Goal: Task Accomplishment & Management: Manage account settings

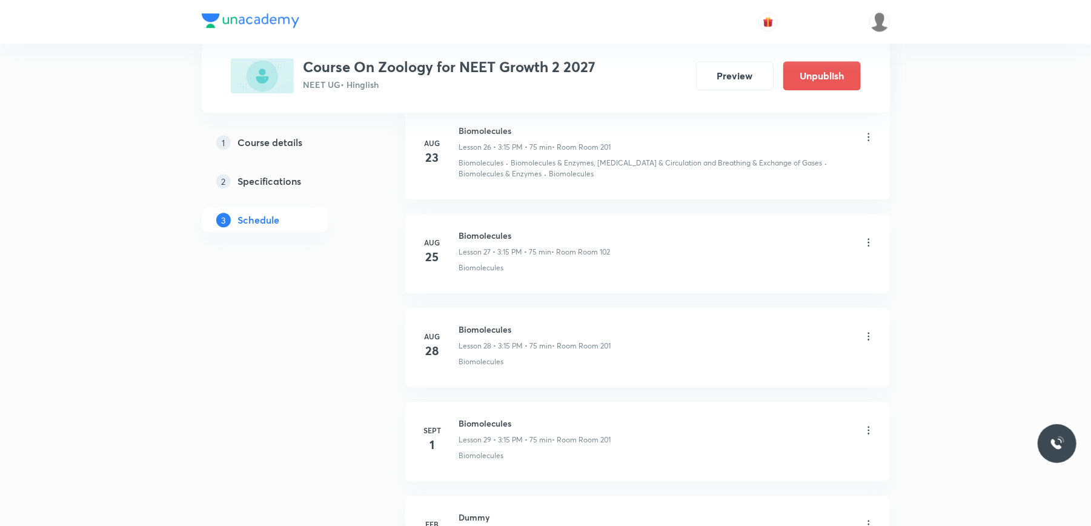
scroll to position [2825, 0]
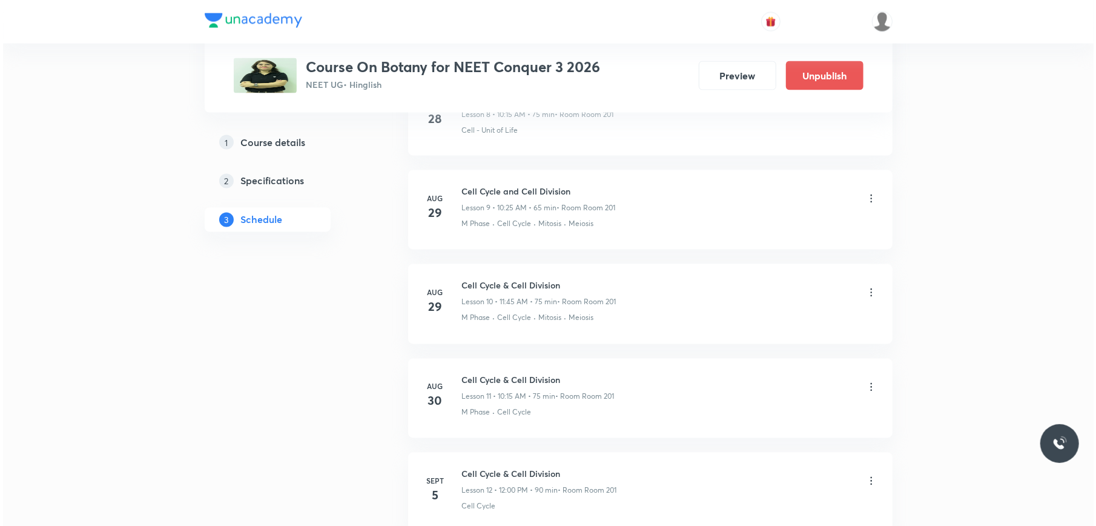
scroll to position [1674, 0]
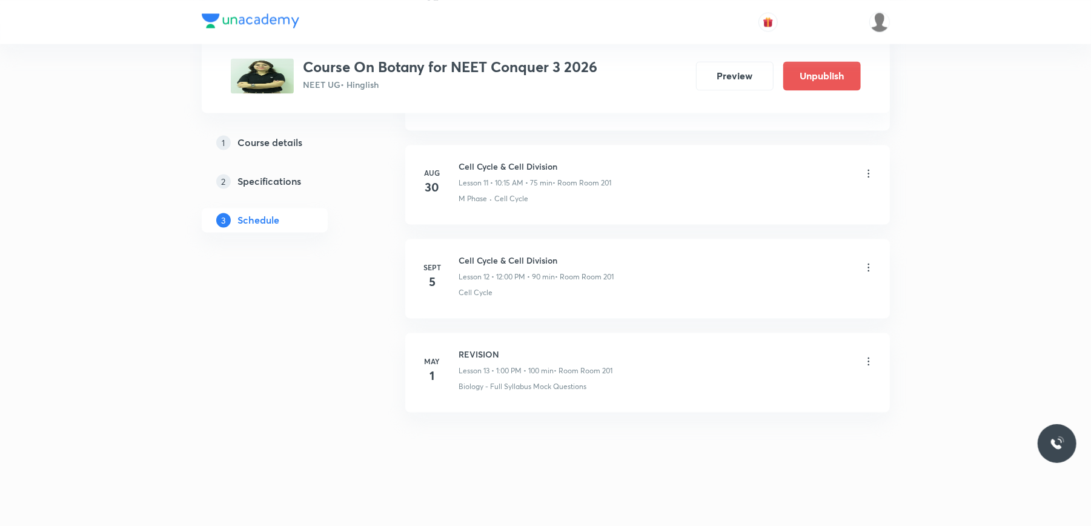
click at [470, 257] on h6 "Cell Cycle & Cell Division" at bounding box center [536, 260] width 155 height 13
click at [868, 262] on icon at bounding box center [868, 267] width 12 height 12
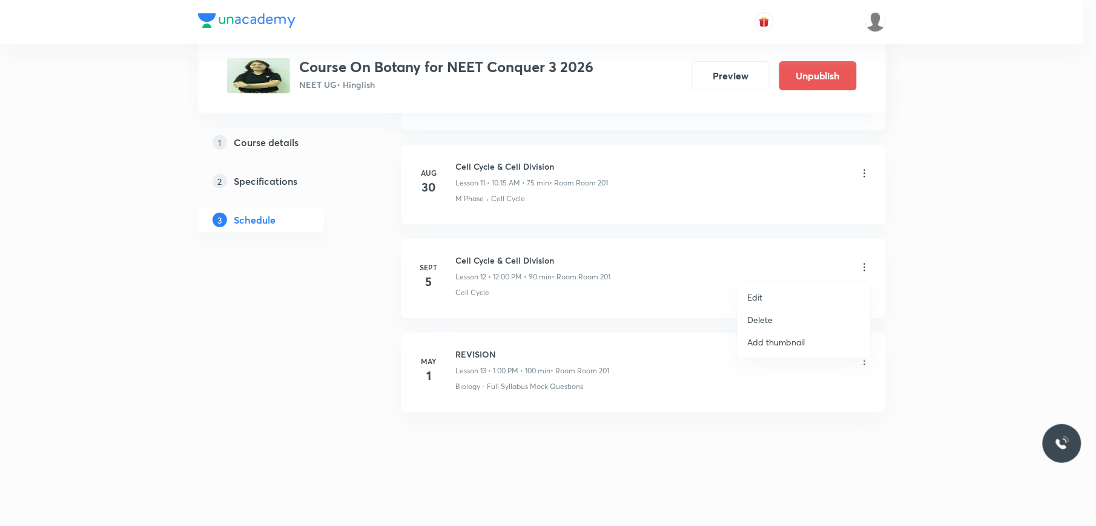
click at [793, 287] on li "Edit" at bounding box center [804, 297] width 133 height 22
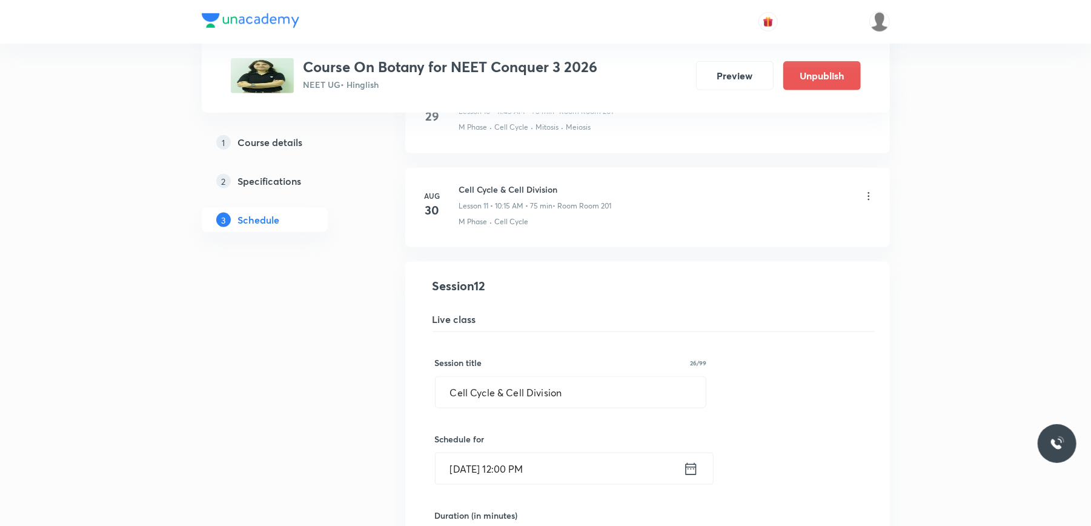
scroll to position [1019, 0]
click at [522, 388] on input "Cell Cycle & Cell Division" at bounding box center [570, 393] width 271 height 31
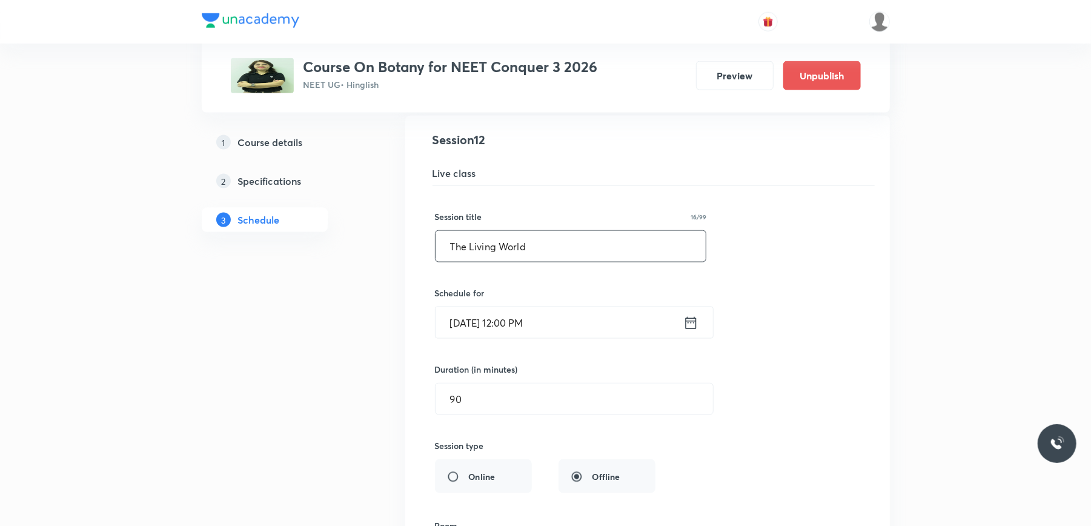
scroll to position [1180, 0]
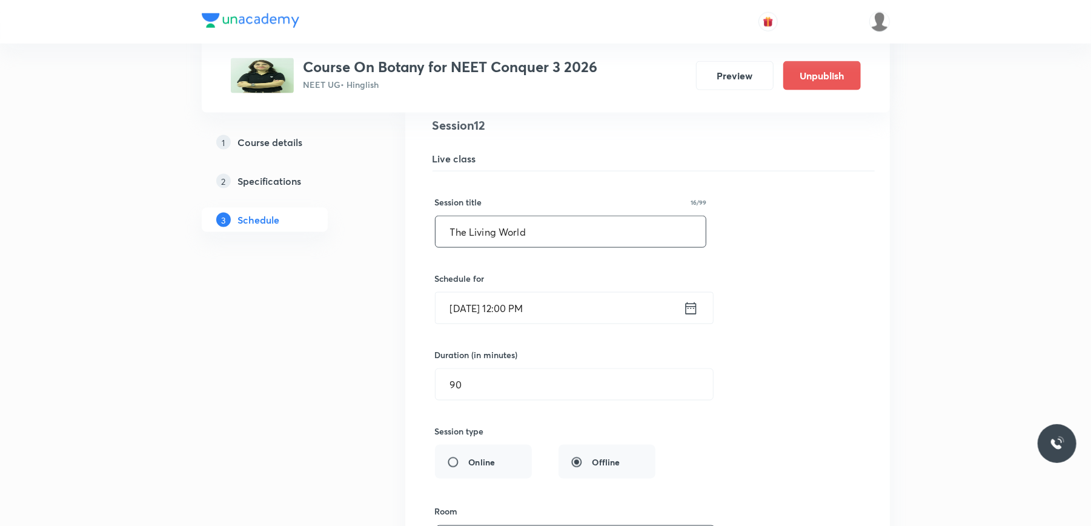
type input "The Living World"
click at [572, 310] on input "[DATE] 12:00 PM" at bounding box center [559, 307] width 248 height 31
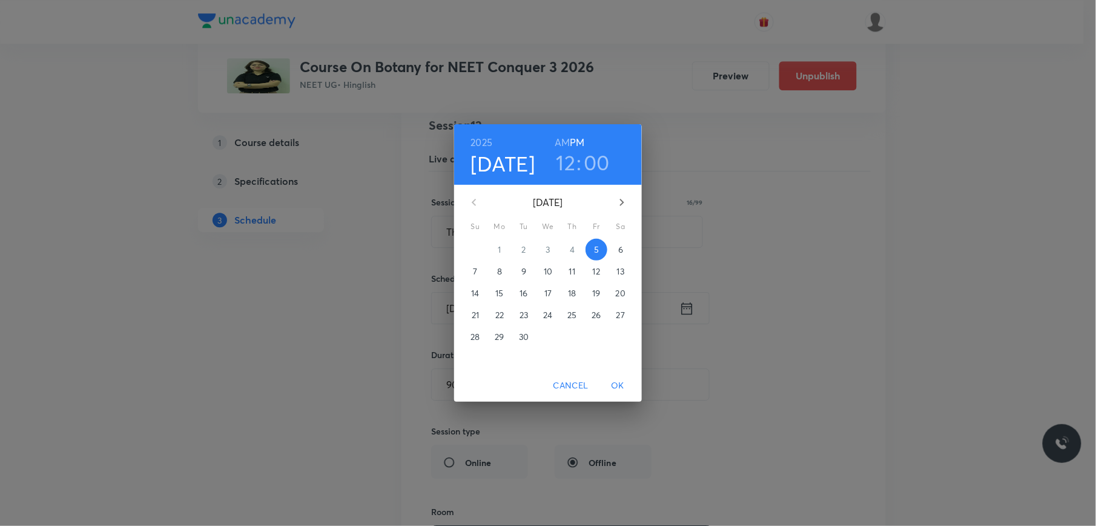
click at [612, 386] on span "OK" at bounding box center [617, 385] width 29 height 15
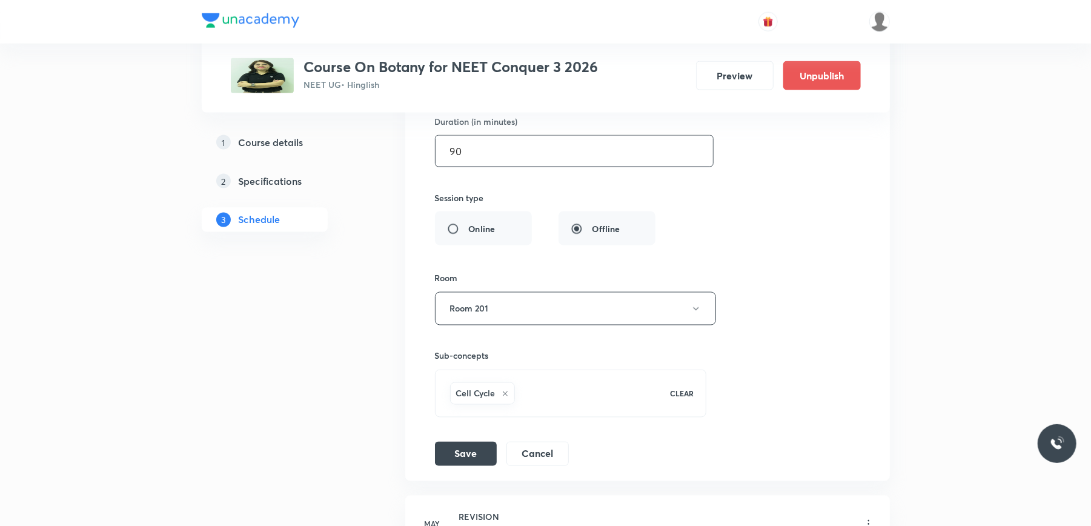
scroll to position [1422, 0]
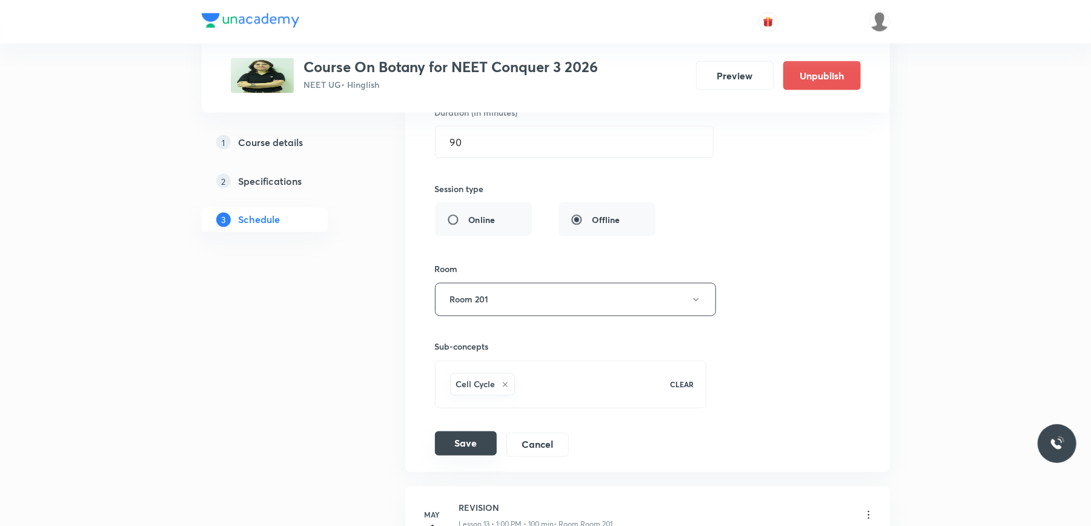
click at [458, 441] on button "Save" at bounding box center [466, 443] width 62 height 24
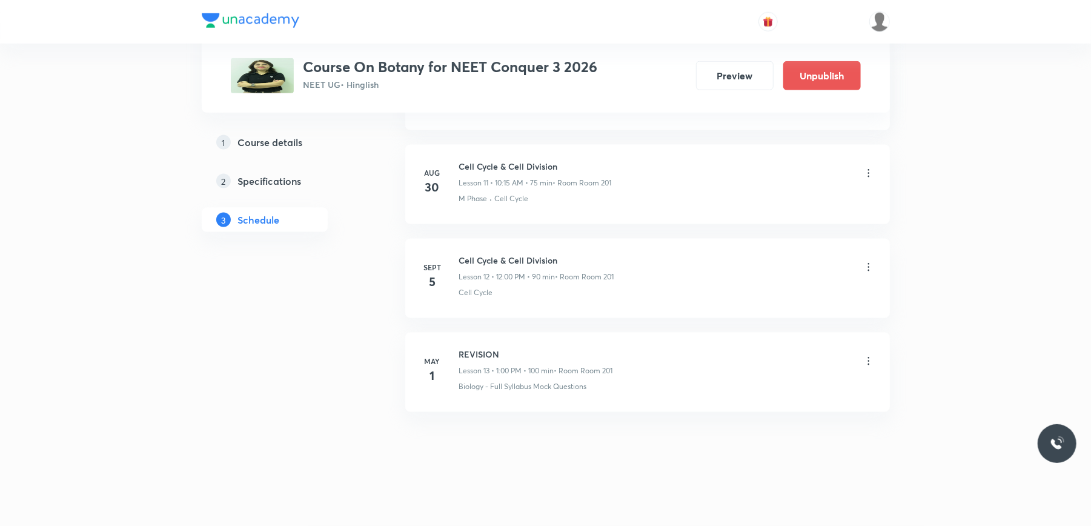
scroll to position [1115, 0]
click at [866, 266] on icon at bounding box center [868, 267] width 12 height 12
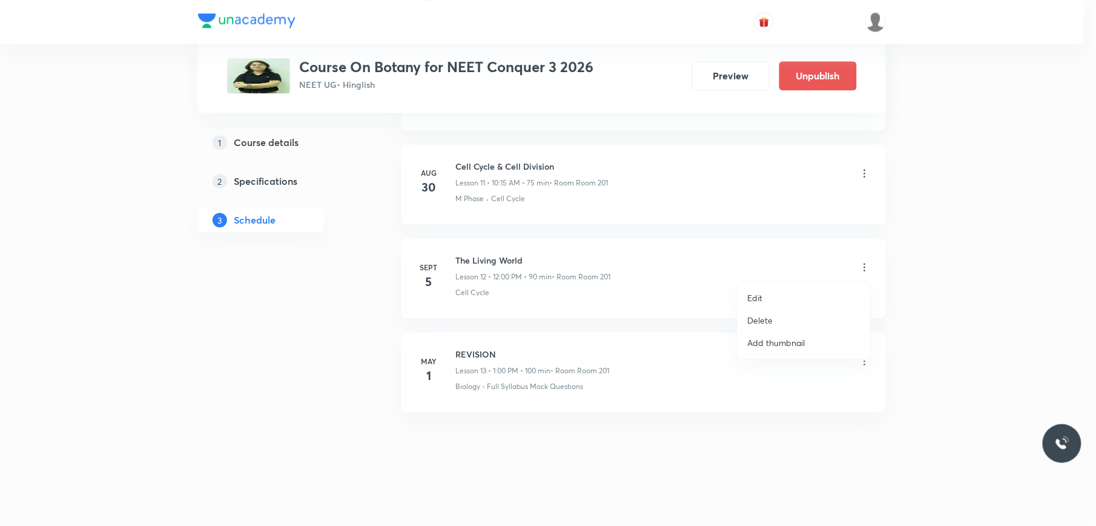
click at [794, 293] on li "Edit" at bounding box center [804, 297] width 133 height 22
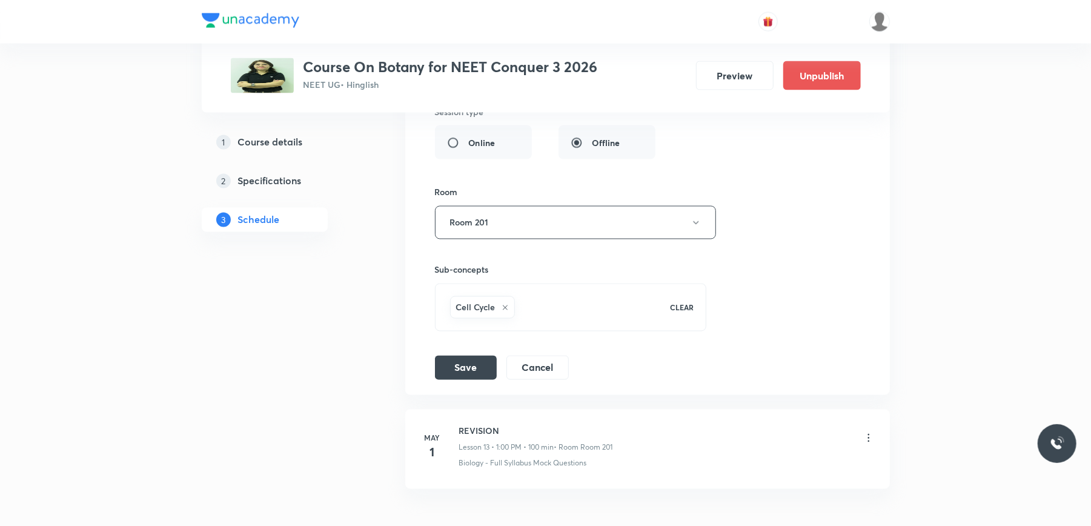
scroll to position [1519, 0]
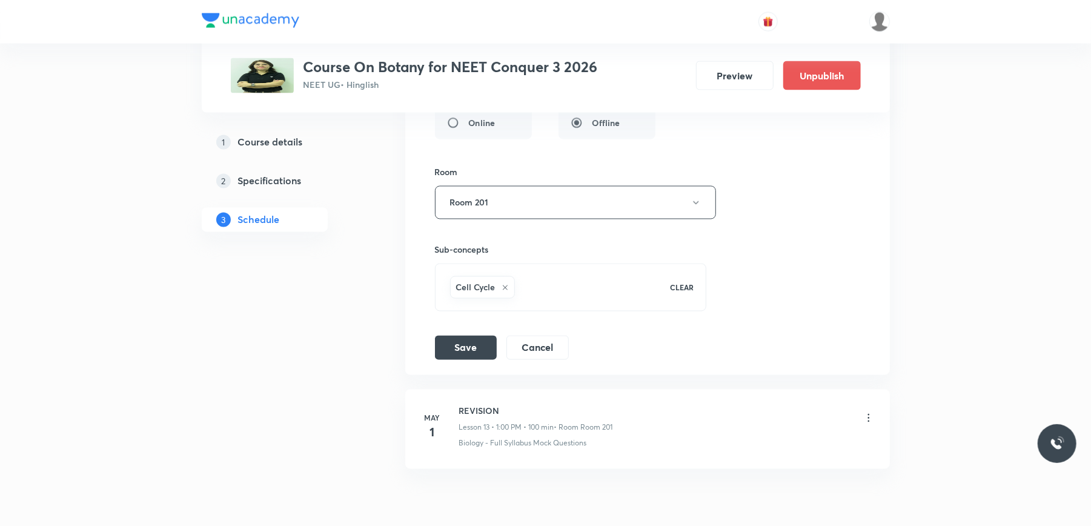
click at [507, 291] on icon at bounding box center [504, 287] width 7 height 7
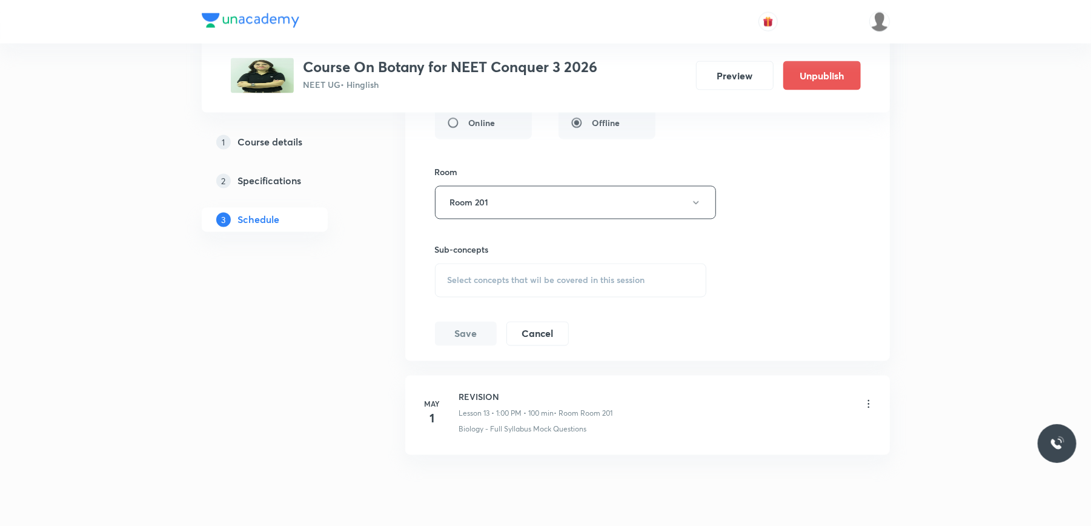
click at [507, 285] on span "Select concepts that wil be covered in this session" at bounding box center [545, 281] width 197 height 10
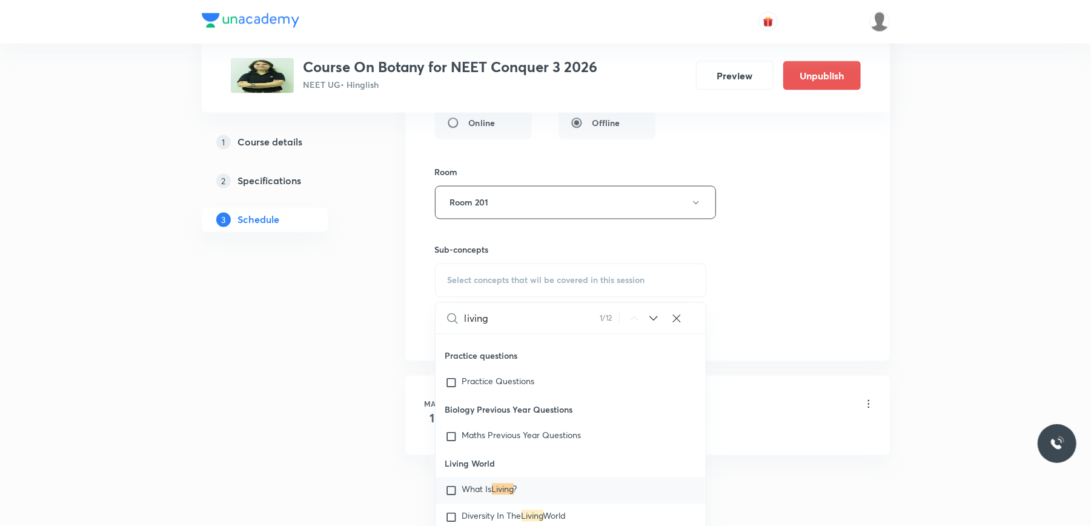
scroll to position [1570, 0]
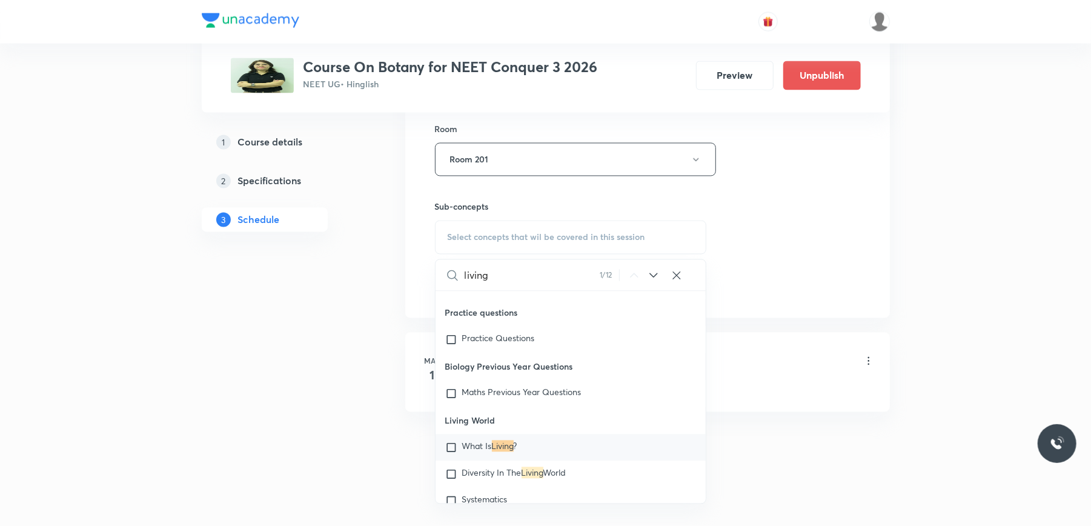
type input "living"
click at [452, 448] on input "checkbox" at bounding box center [453, 447] width 17 height 12
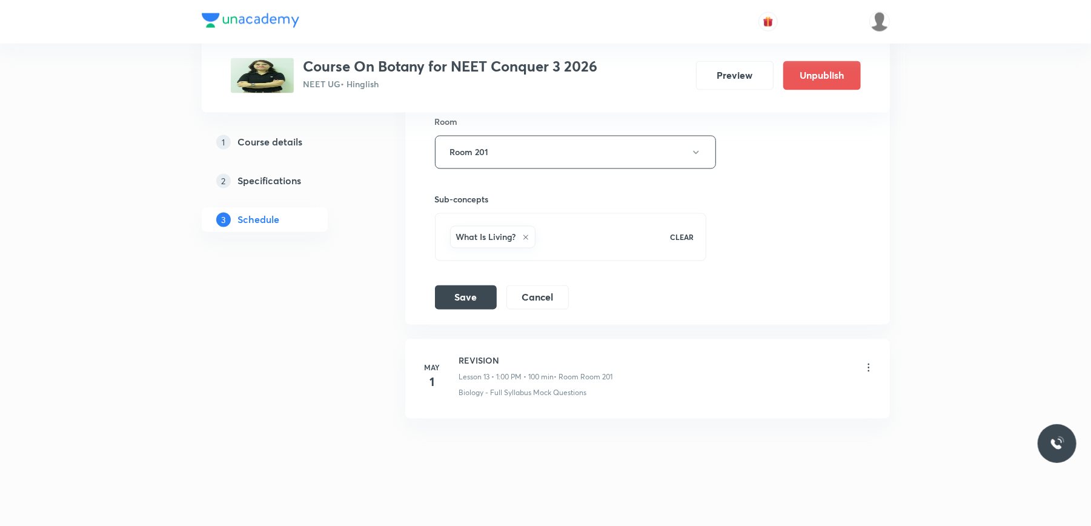
click at [412, 275] on li "The Living World Lesson 12 • Room Room 201 Cell Cycle Session 12 Live class Ses…" at bounding box center [647, 18] width 484 height 613
click at [473, 308] on button "Save" at bounding box center [466, 296] width 62 height 24
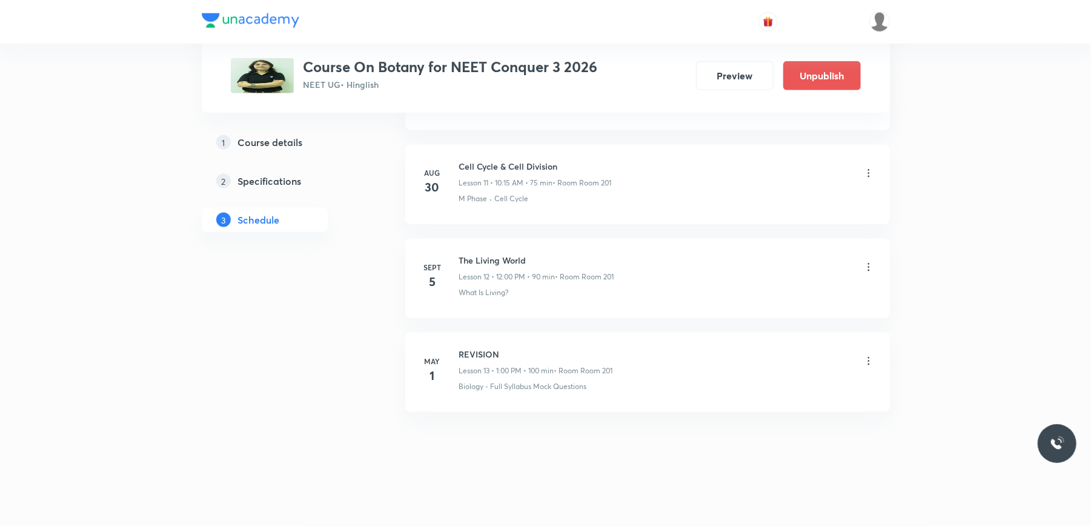
scroll to position [1115, 0]
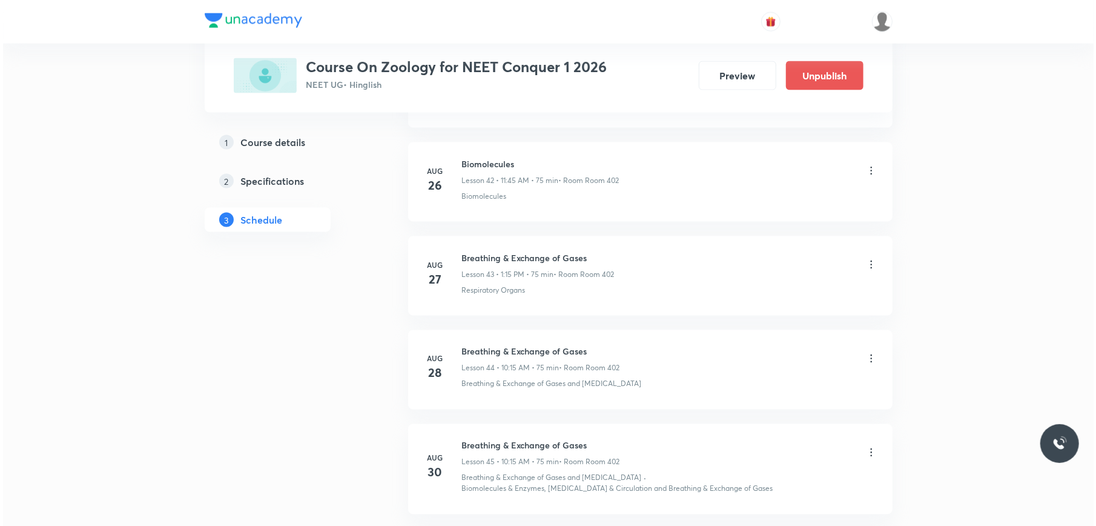
scroll to position [4913, 0]
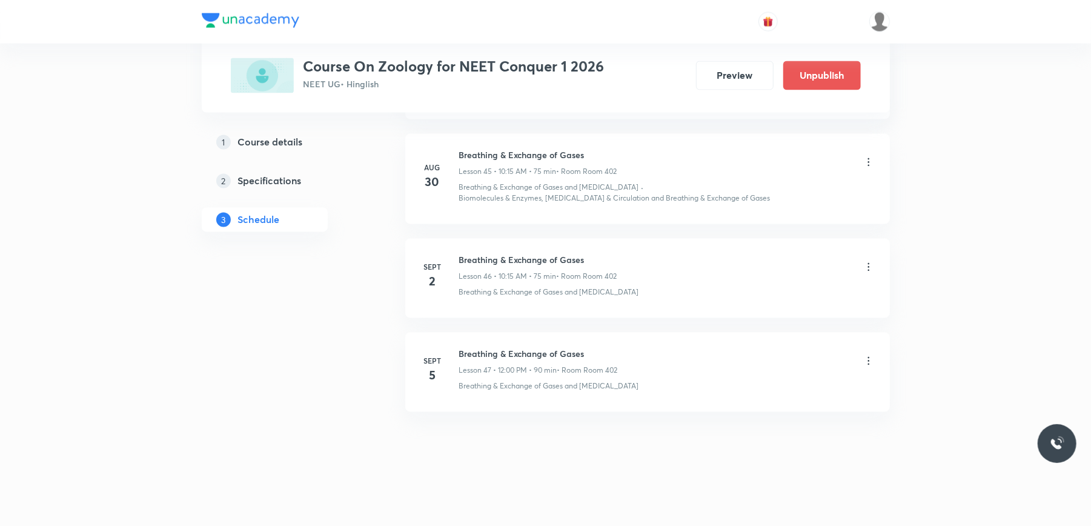
click at [872, 361] on icon at bounding box center [868, 361] width 12 height 12
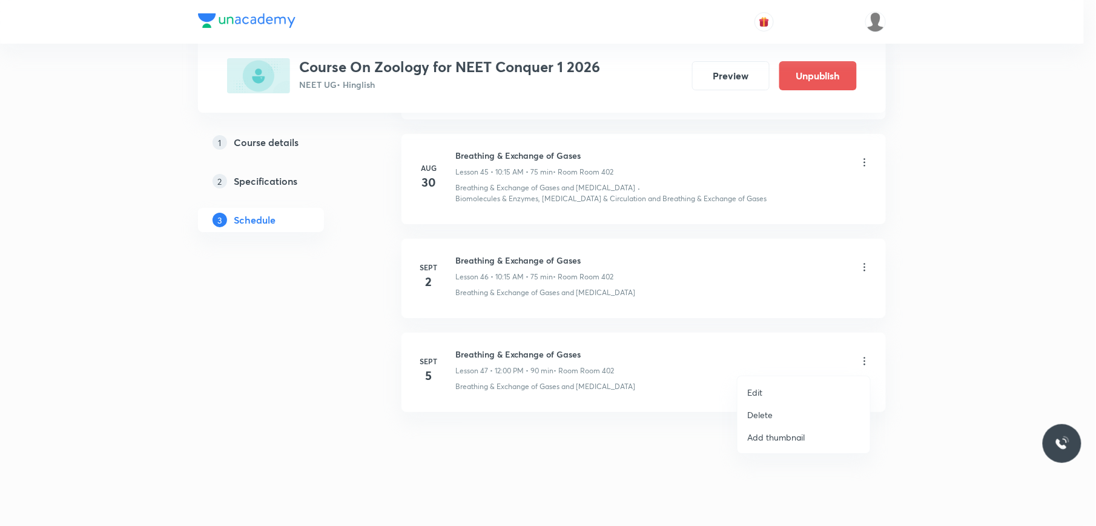
click at [793, 388] on li "Edit" at bounding box center [804, 392] width 133 height 22
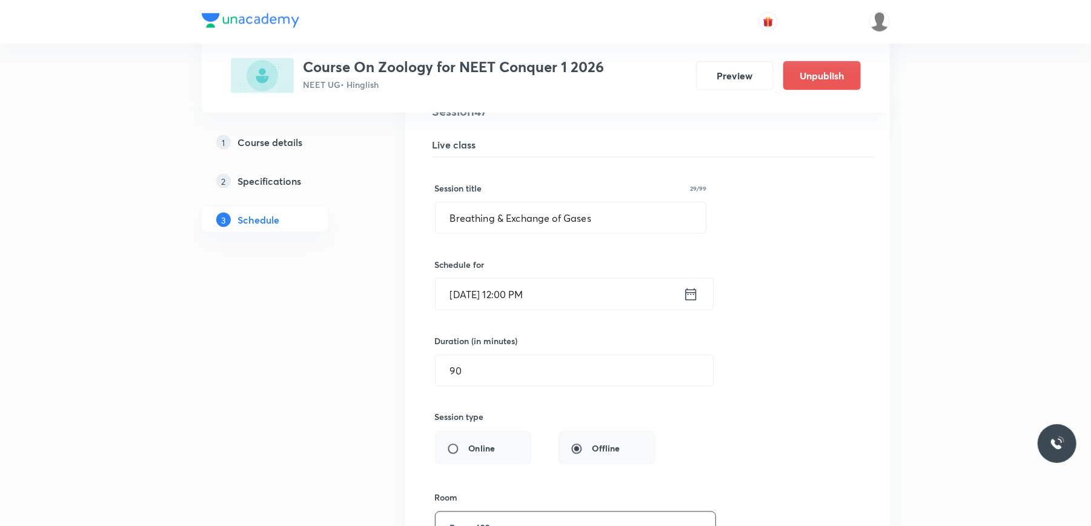
scroll to position [4351, 0]
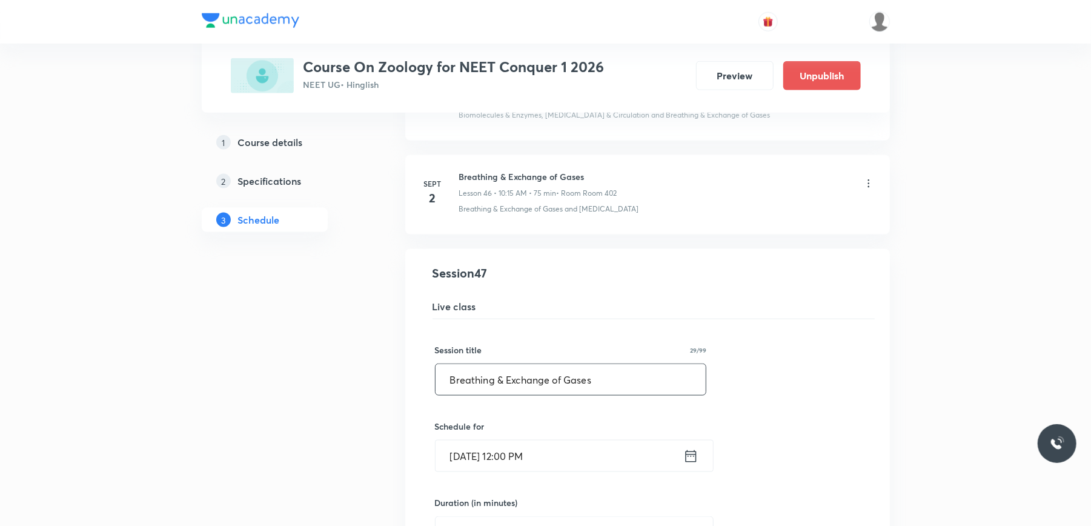
click at [506, 395] on input "Breathing & Exchange of Gases" at bounding box center [570, 379] width 271 height 31
paste input "ody Fluids and Circulation"
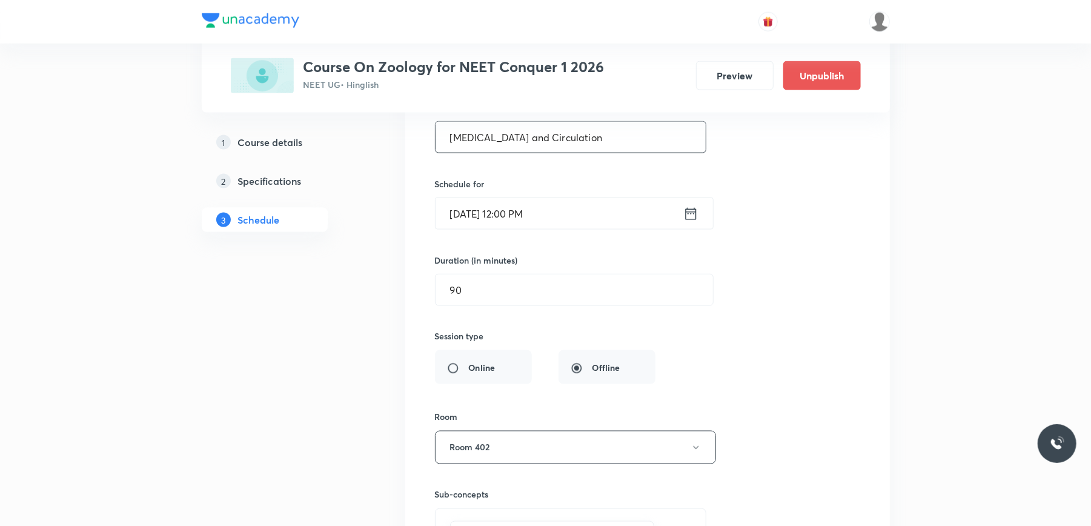
scroll to position [4836, 0]
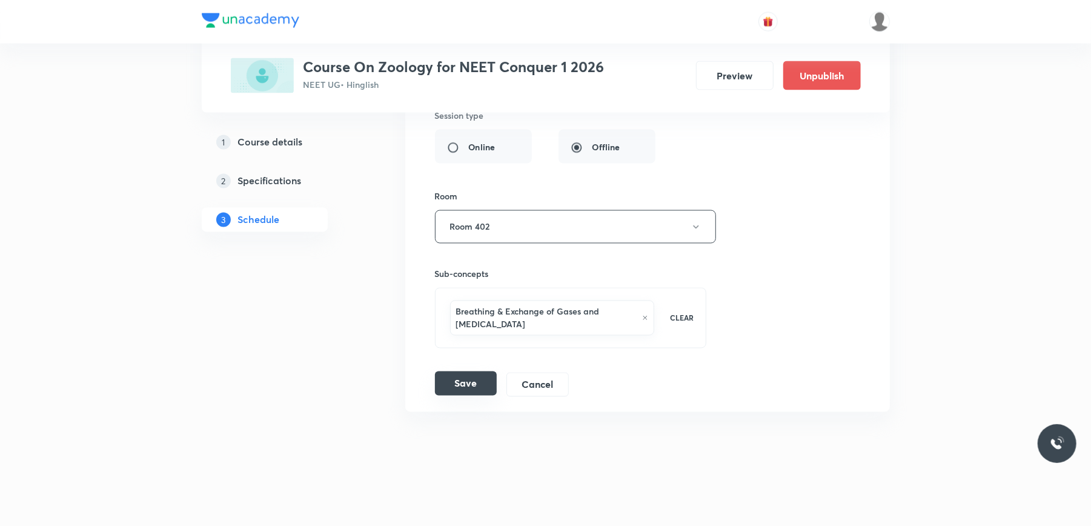
type input "Body Fluids and Circulation"
click at [466, 385] on button "Save" at bounding box center [466, 383] width 62 height 24
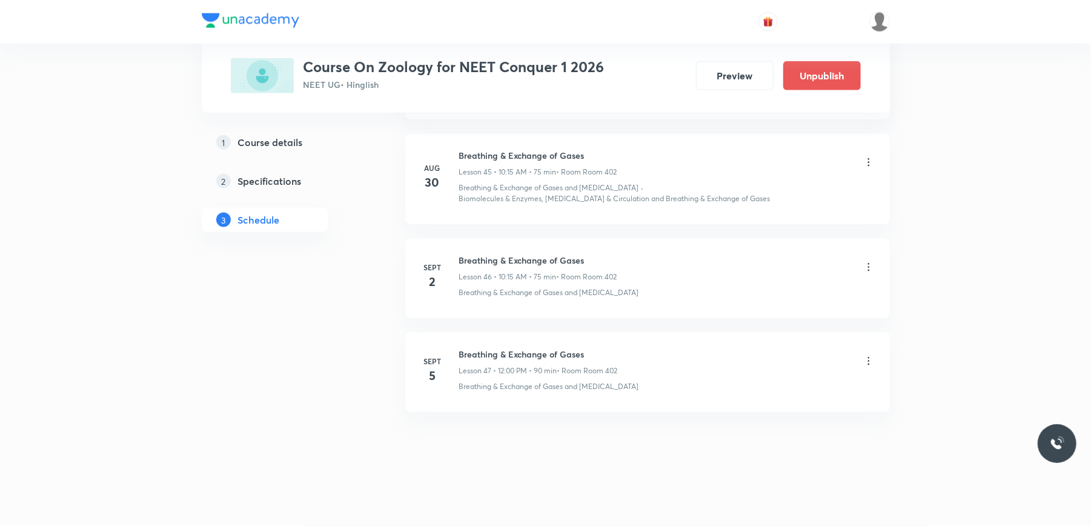
scroll to position [4355, 0]
click at [868, 365] on icon at bounding box center [868, 361] width 12 height 12
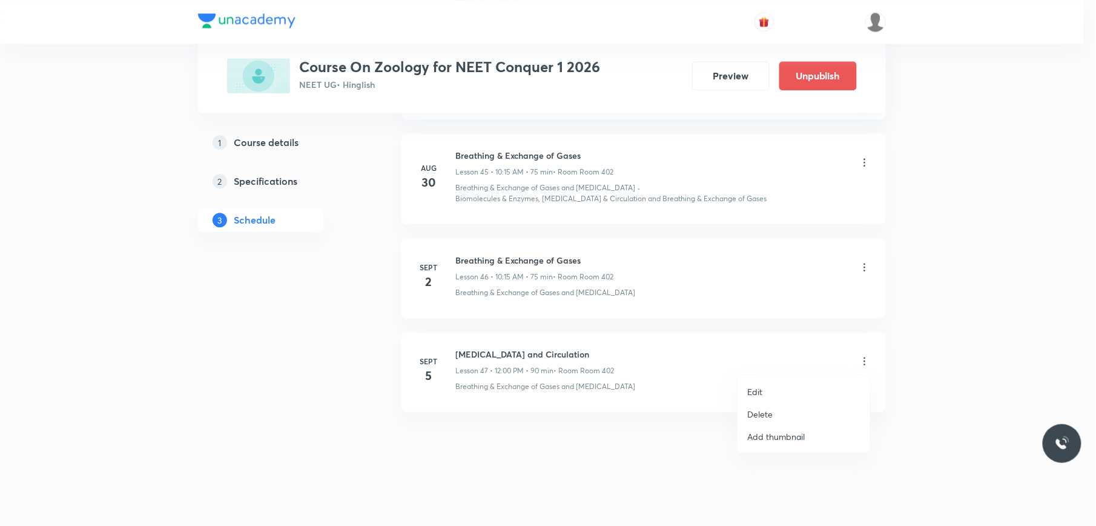
click at [798, 386] on li "Edit" at bounding box center [804, 391] width 133 height 22
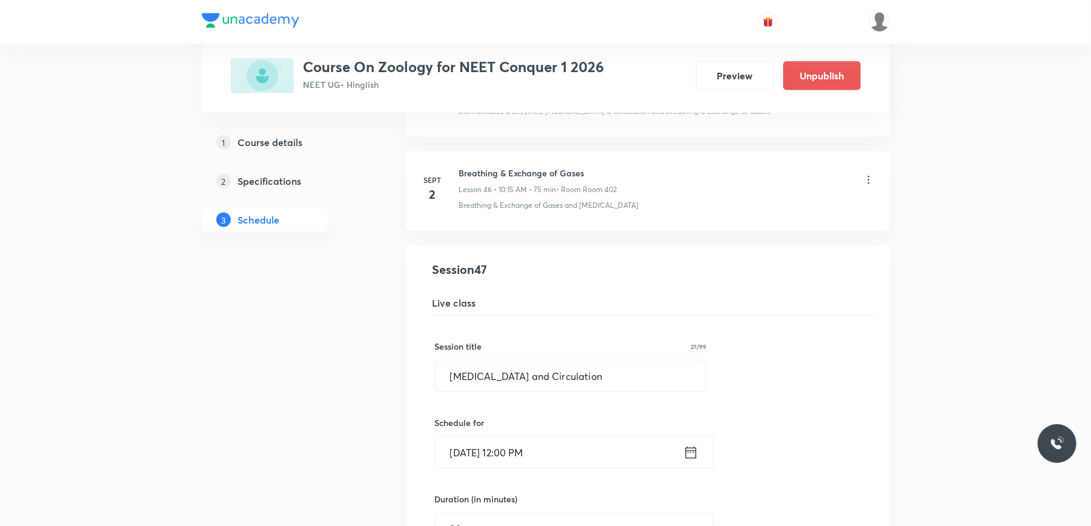
scroll to position [4836, 0]
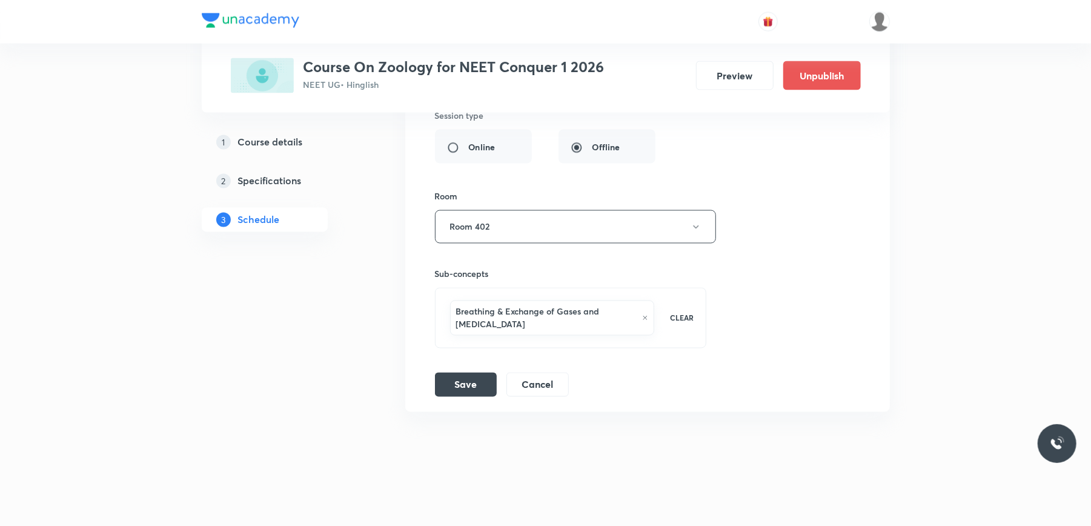
click at [644, 315] on icon at bounding box center [645, 317] width 6 height 7
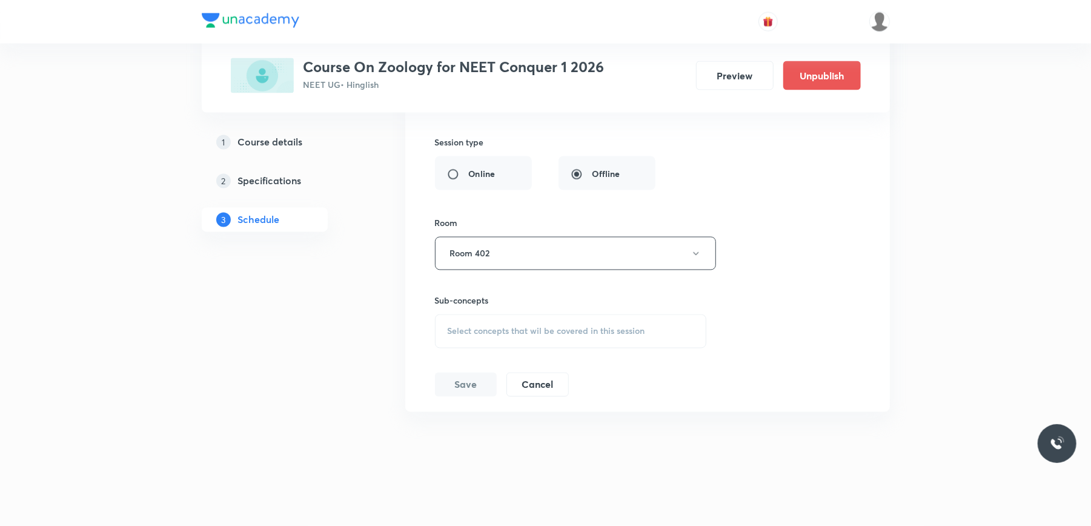
click at [522, 330] on span "Select concepts that wil be covered in this session" at bounding box center [545, 331] width 197 height 10
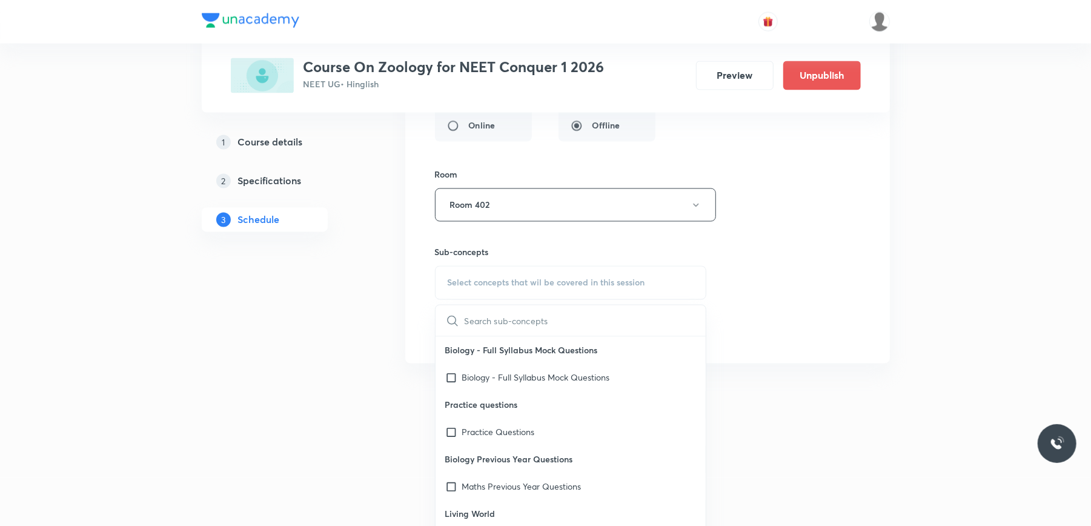
click at [498, 336] on input "text" at bounding box center [585, 320] width 242 height 31
paste input "Body Fluids and Circulation"
click at [529, 336] on input "Body Fluids and Circulation" at bounding box center [532, 320] width 136 height 31
click at [541, 336] on input "Body Fluids and Circulation" at bounding box center [532, 320] width 136 height 31
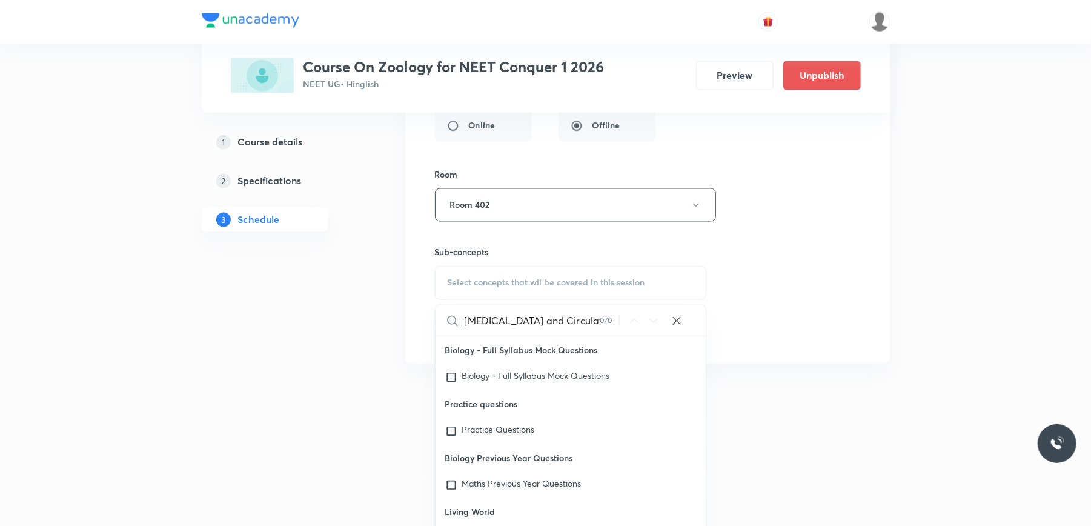
drag, startPoint x: 520, startPoint y: 344, endPoint x: 598, endPoint y: 340, distance: 78.8
click at [598, 336] on div "Body Fluids and Circulation 0 / 0 ​" at bounding box center [570, 320] width 271 height 31
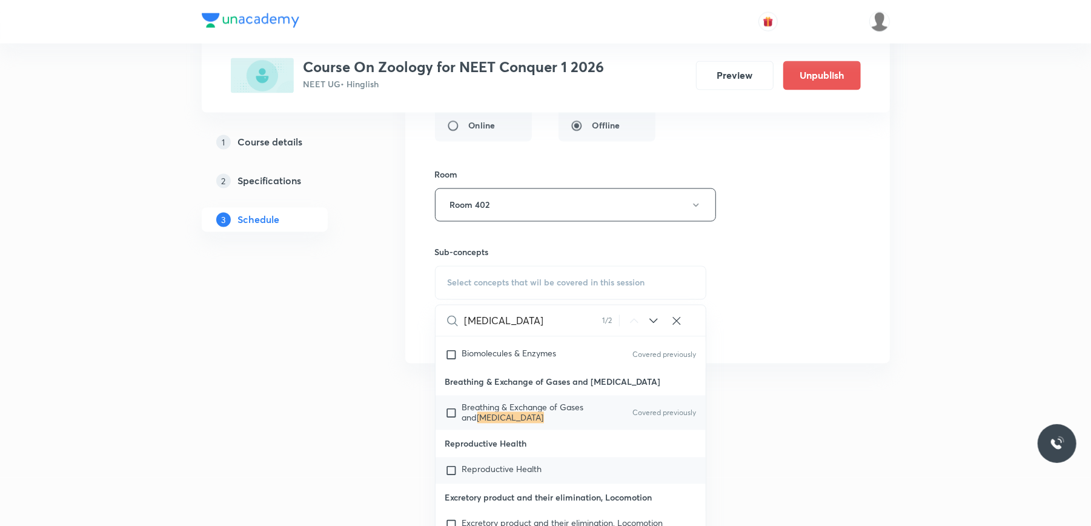
scroll to position [55716, 0]
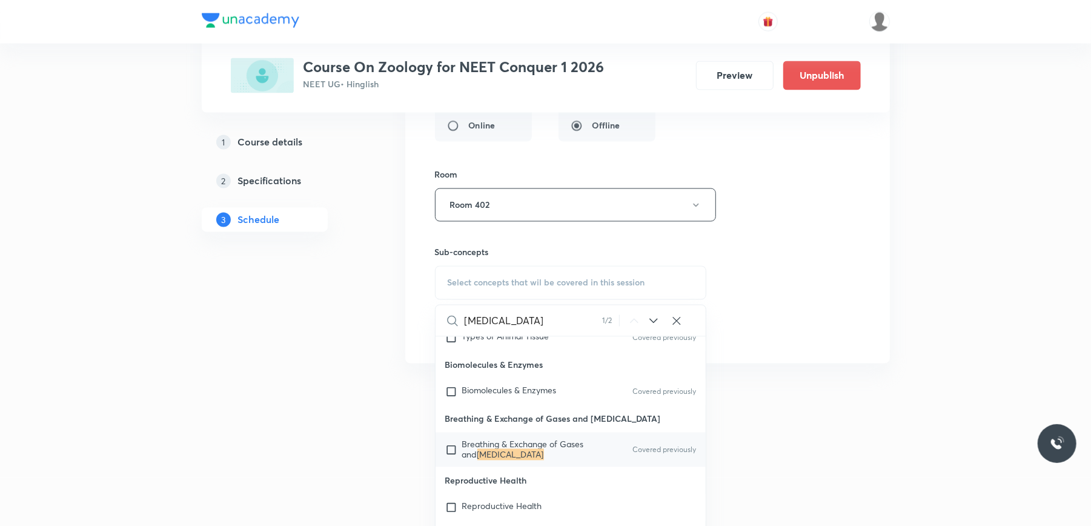
type input "Body Fluids"
click at [451, 440] on input "checkbox" at bounding box center [453, 449] width 17 height 19
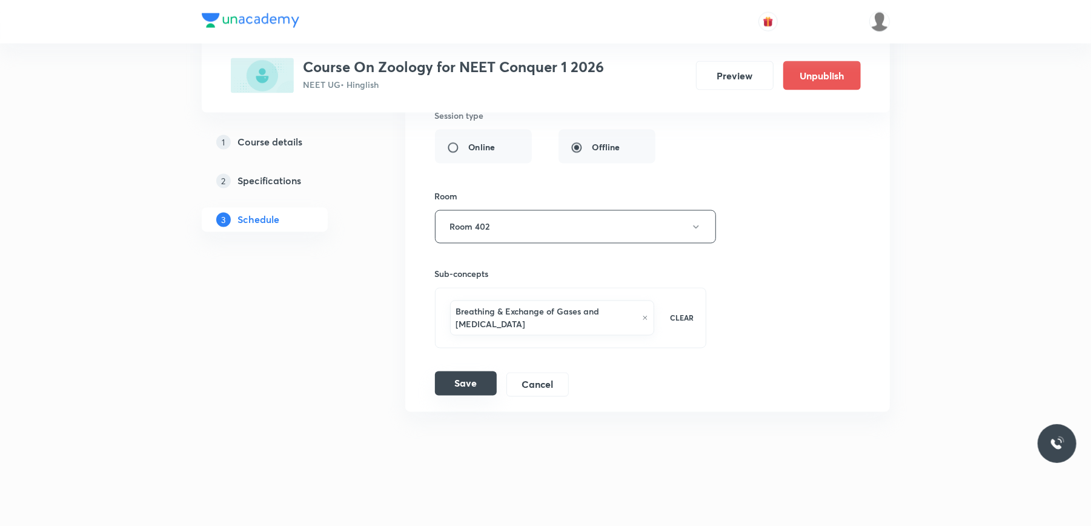
click at [467, 383] on button "Save" at bounding box center [466, 383] width 62 height 24
click at [486, 519] on div at bounding box center [545, 515] width 1091 height 22
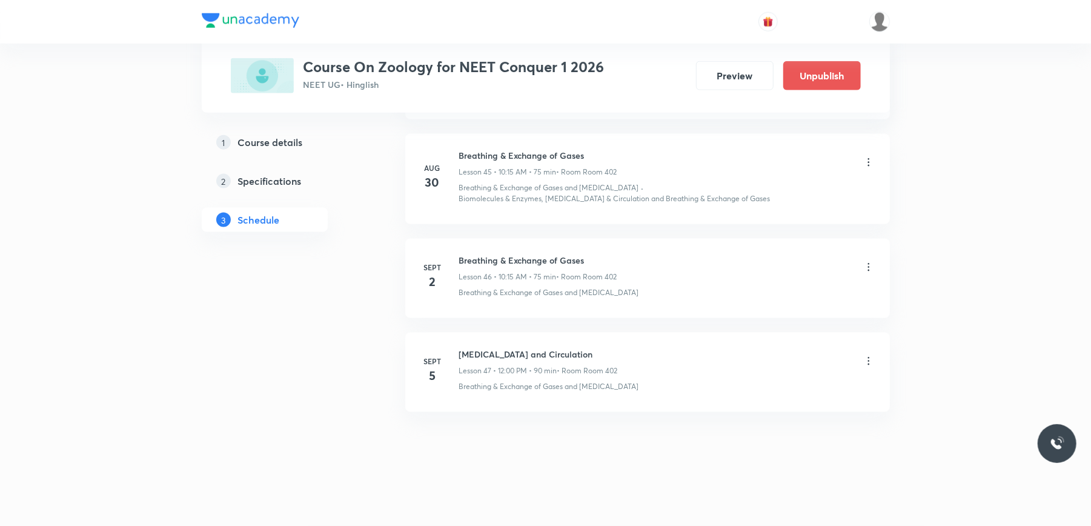
scroll to position [4355, 0]
